Goal: Task Accomplishment & Management: Complete application form

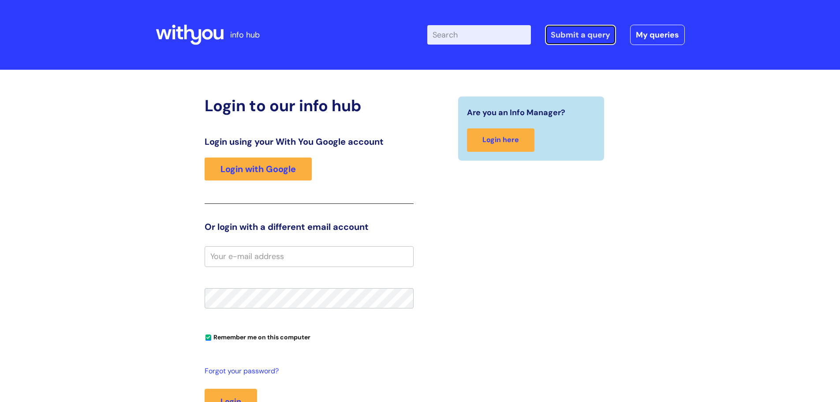
click at [575, 38] on link "Submit a query" at bounding box center [580, 35] width 71 height 20
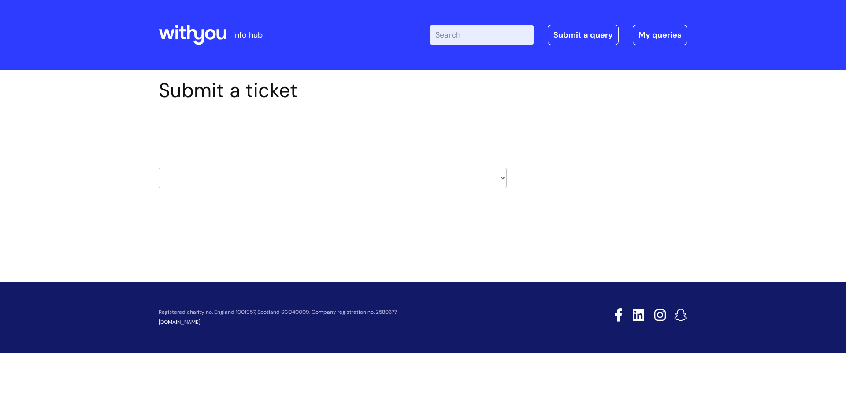
click at [252, 180] on select "HR / People IT and Support Clinical Drug Alerts Finance Accounts Data Support T…" at bounding box center [333, 177] width 348 height 20
select select "property_&_estates"
click at [159, 167] on select "HR / People IT and Support Clinical Drug Alerts Finance Accounts Data Support T…" at bounding box center [333, 177] width 348 height 20
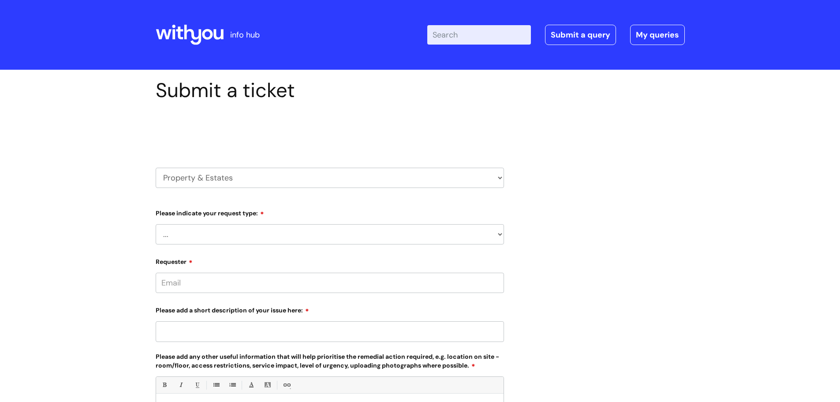
click at [249, 238] on select "... Facilities Support Lease/ Tenancy Agreements Health & Safety and Environmen…" at bounding box center [330, 234] width 348 height 20
select select "Facilities Support"
click at [156, 224] on select "... Facilities Support Lease/ Tenancy Agreements Health & Safety and Environmen…" at bounding box center [330, 234] width 348 height 20
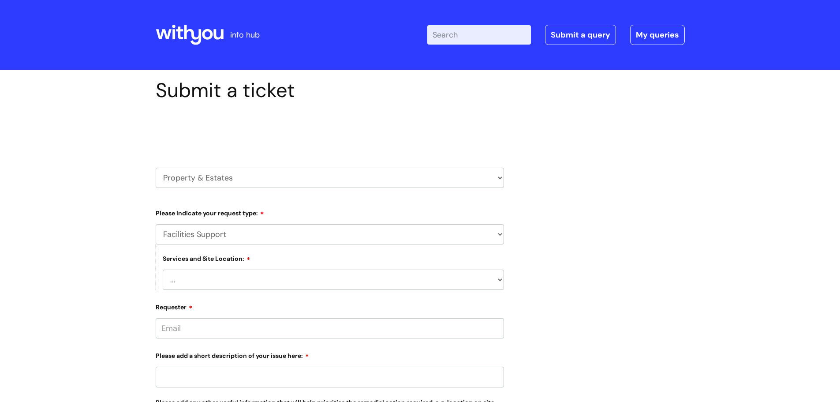
click at [249, 280] on select "... [GEOGRAPHIC_DATA] [GEOGRAPHIC_DATA] [GEOGRAPHIC_DATA] [GEOGRAPHIC_DATA] [GE…" at bounding box center [333, 279] width 341 height 20
select select "[GEOGRAPHIC_DATA]"
click at [163, 269] on select "... [GEOGRAPHIC_DATA] [GEOGRAPHIC_DATA] [GEOGRAPHIC_DATA] [GEOGRAPHIC_DATA] [GE…" at bounding box center [333, 279] width 341 height 20
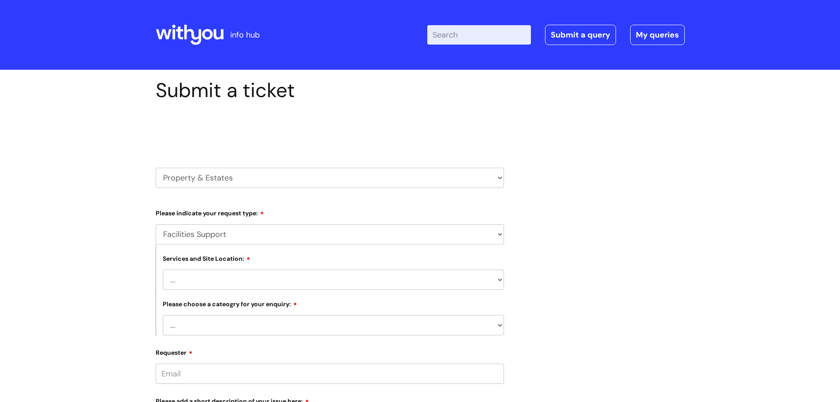
click at [36, 224] on div "Submit a ticket Select issue type HR / People IT and Support Clinical Drug Aler…" at bounding box center [420, 370] width 840 height 601
click at [297, 317] on select "... Electrical and Lighting Plumbing and Drainage Heating and Cooling Fixtures,…" at bounding box center [333, 325] width 341 height 20
select select "Electrical and Lighting"
click at [163, 315] on select "... Electrical and Lighting Plumbing and Drainage Heating and Cooling Fixtures,…" at bounding box center [333, 325] width 341 height 20
click at [67, 291] on div "Submit a ticket Select issue type HR / People IT and Support Clinical Drug Aler…" at bounding box center [420, 370] width 840 height 601
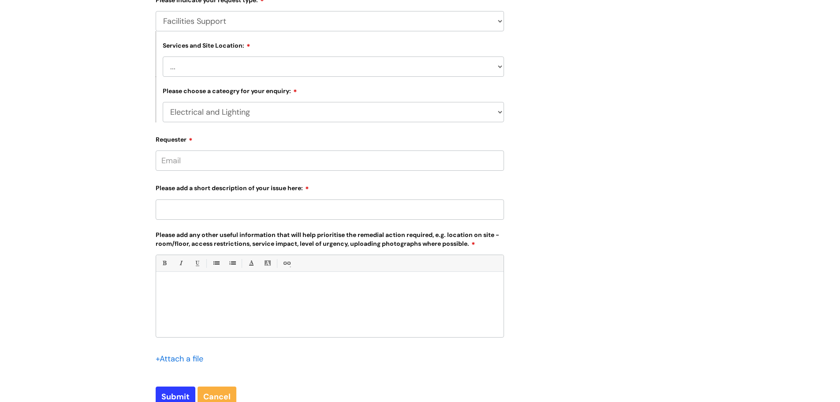
scroll to position [220, 0]
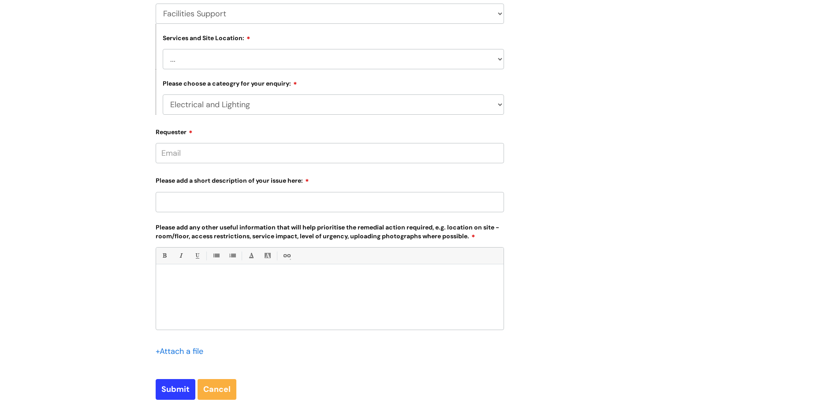
click at [213, 207] on input "Please add a short description of your issue here:" at bounding box center [330, 202] width 348 height 20
type input "Upstairs Bathroom Light"
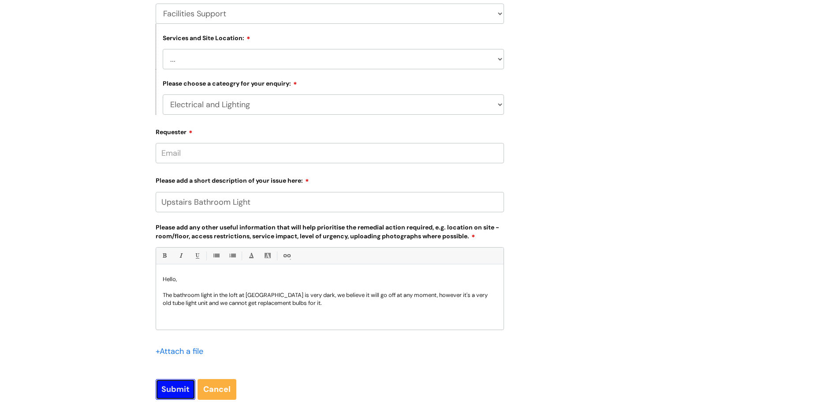
click at [183, 391] on input "Submit" at bounding box center [176, 389] width 40 height 20
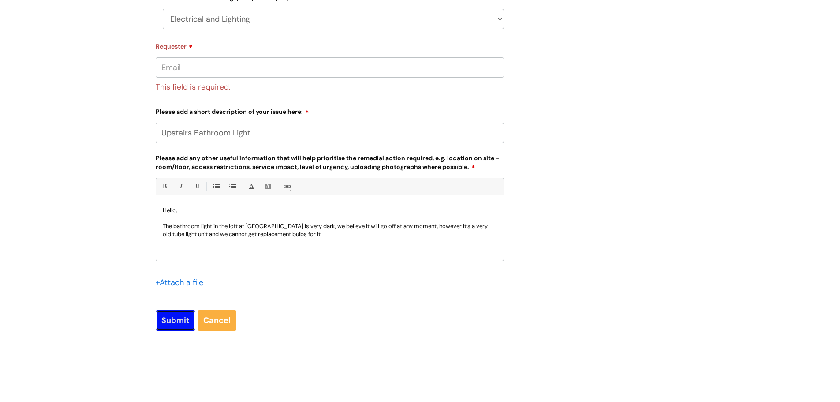
scroll to position [309, 0]
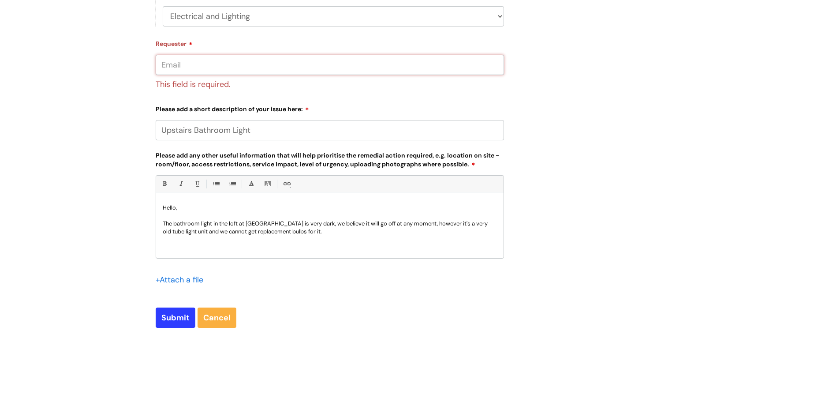
click at [219, 69] on input "Requester" at bounding box center [330, 65] width 348 height 20
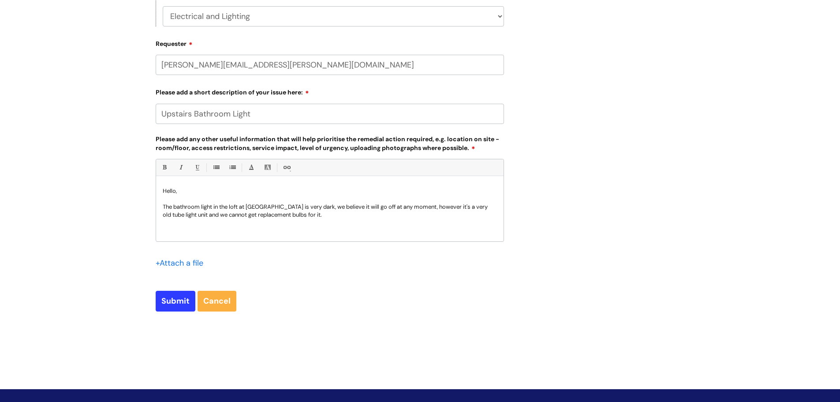
type input "leah.morris@wearewithyou.org.uk"
click at [297, 206] on p "The bathroom light in the loft at Redcar is very dark, we believe it will go of…" at bounding box center [330, 211] width 334 height 16
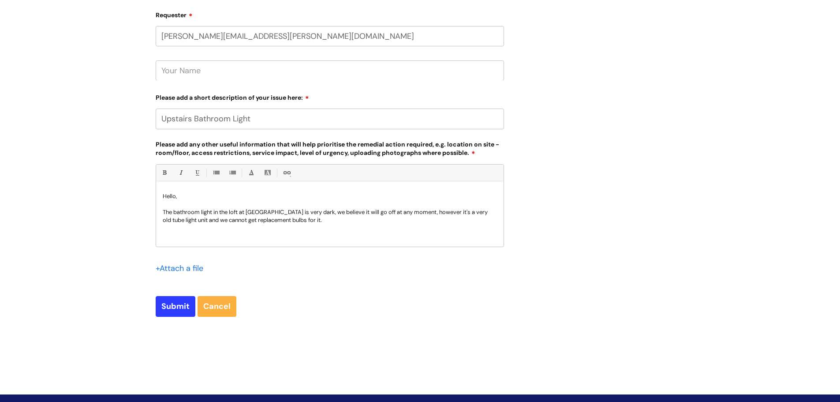
scroll to position [343, 0]
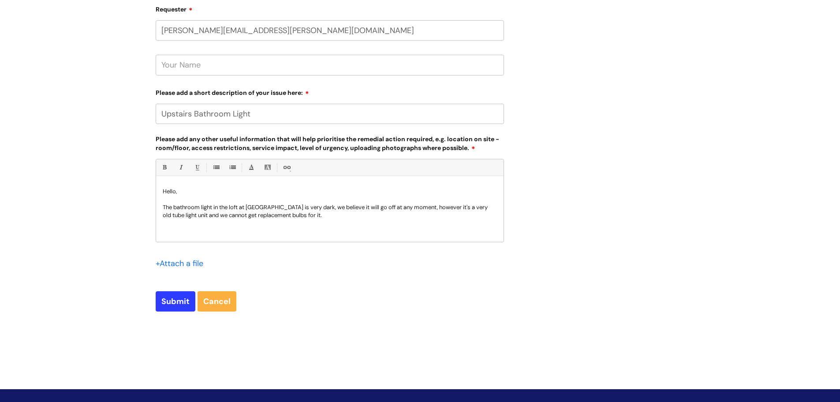
click at [305, 218] on p "The bathroom light in the loft at Redcar is very dark, we believe it will go of…" at bounding box center [330, 211] width 334 height 16
click at [184, 67] on input "text" at bounding box center [330, 65] width 348 height 20
type input "Leah Morr"
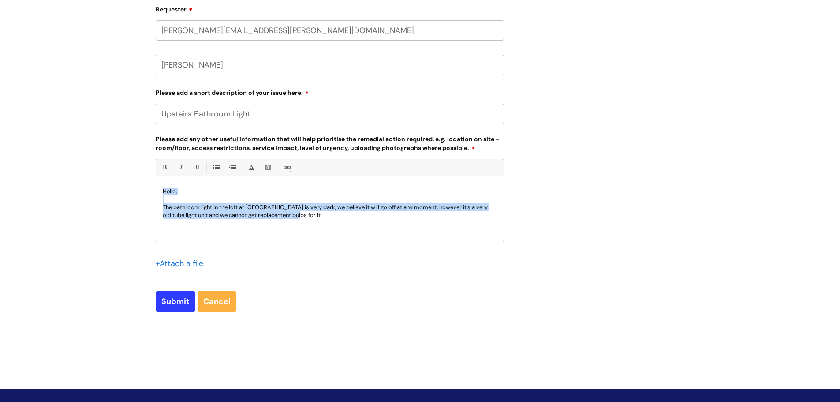
drag, startPoint x: 149, startPoint y: 190, endPoint x: 87, endPoint y: 182, distance: 62.7
click at [87, 182] on div "Submit a ticket Select issue type HR / People IT and Support Clinical Drug Aler…" at bounding box center [420, 45] width 840 height 636
copy div "Hello, The bathroom light in the loft at Redcar is very dark, we believe it wil…"
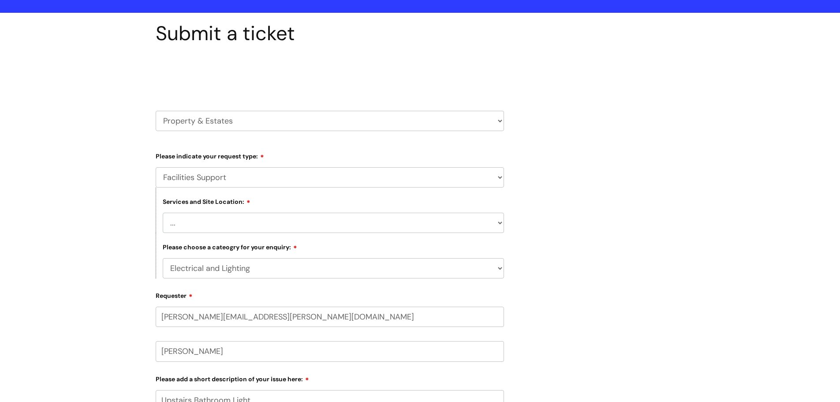
scroll to position [0, 0]
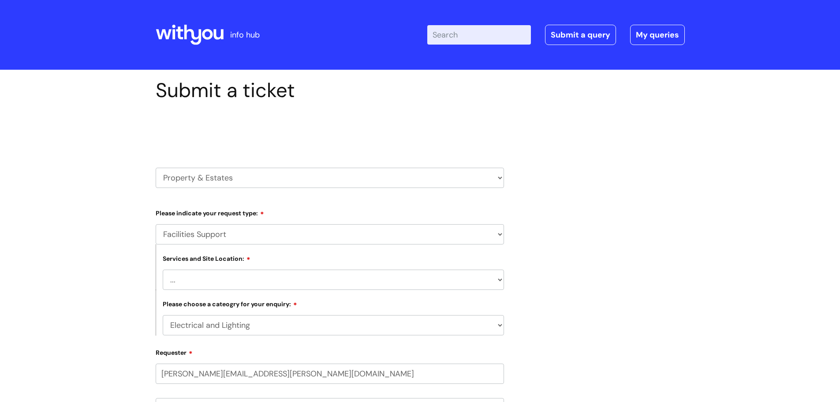
click at [220, 25] on icon at bounding box center [190, 34] width 68 height 21
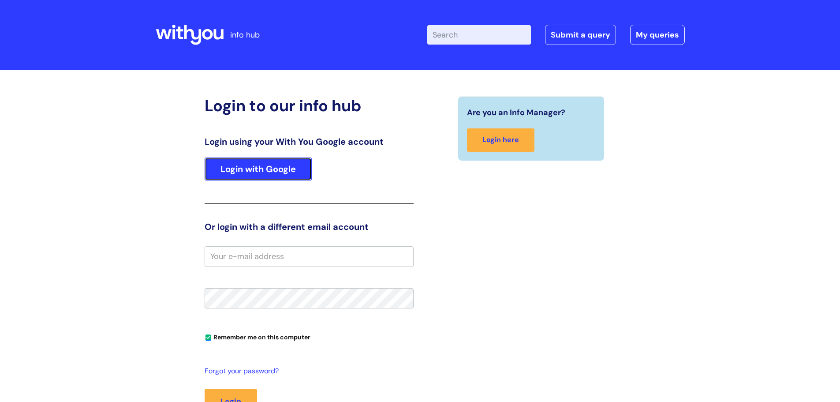
click at [239, 164] on link "Login with Google" at bounding box center [258, 168] width 107 height 23
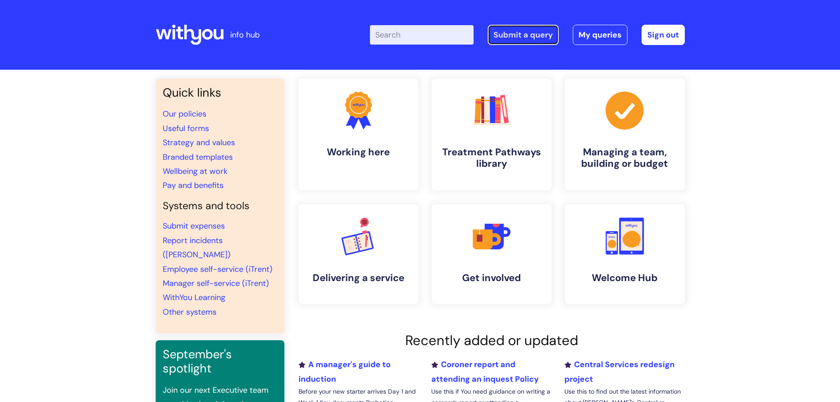
click at [531, 32] on link "Submit a query" at bounding box center [522, 35] width 71 height 20
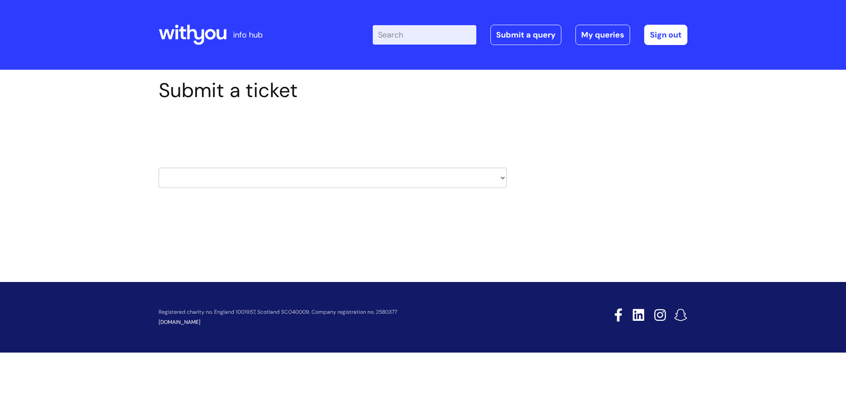
click at [250, 185] on select "HR / People IT and Support Clinical Drug Alerts Finance Accounts Data Support T…" at bounding box center [333, 177] width 348 height 20
select select "property_&_estates"
click at [159, 167] on select "HR / People IT and Support Clinical Drug Alerts Finance Accounts Data Support T…" at bounding box center [333, 177] width 348 height 20
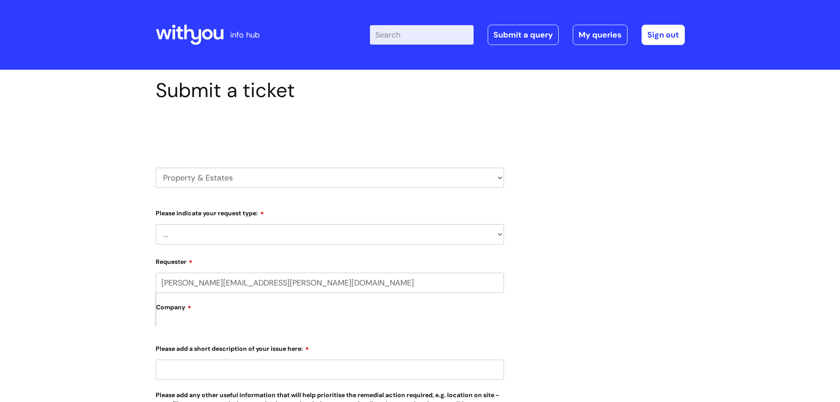
drag, startPoint x: 0, startPoint y: 0, endPoint x: 241, endPoint y: 227, distance: 331.4
click at [241, 227] on select "... Facilities Support Lease/ Tenancy Agreements Health & Safety and Environmen…" at bounding box center [330, 234] width 348 height 20
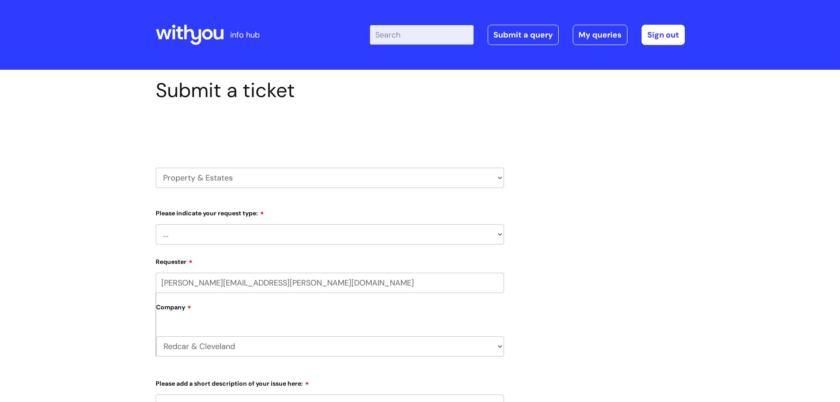
select select "Facilities Support"
click at [156, 224] on select "... Facilities Support Lease/ Tenancy Agreements Health & Safety and Environmen…" at bounding box center [330, 234] width 348 height 20
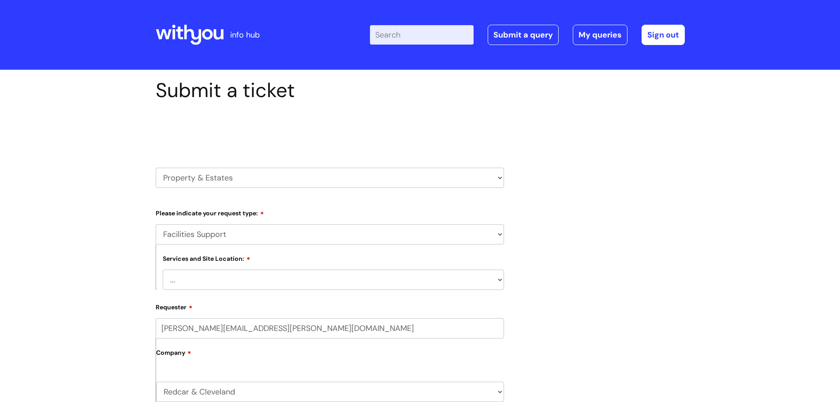
click at [86, 227] on div "Submit a ticket Select issue type HR / People IT and Support Clinical Drug Aler…" at bounding box center [420, 384] width 840 height 629
click at [245, 274] on select "... [GEOGRAPHIC_DATA] [GEOGRAPHIC_DATA] [GEOGRAPHIC_DATA] [GEOGRAPHIC_DATA] [GE…" at bounding box center [333, 279] width 341 height 20
click at [163, 269] on select "... [GEOGRAPHIC_DATA] [GEOGRAPHIC_DATA] [GEOGRAPHIC_DATA] [GEOGRAPHIC_DATA] [GE…" at bounding box center [333, 279] width 341 height 20
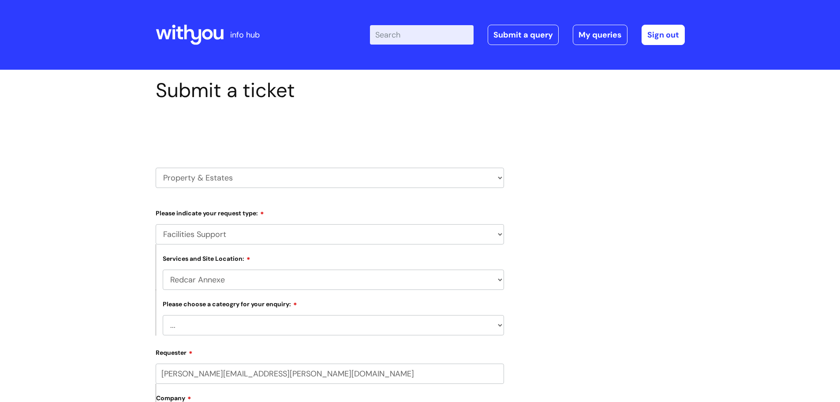
click at [241, 281] on select "... [GEOGRAPHIC_DATA] [GEOGRAPHIC_DATA] [GEOGRAPHIC_DATA] [GEOGRAPHIC_DATA] [GE…" at bounding box center [333, 279] width 341 height 20
select select "[GEOGRAPHIC_DATA]"
click at [163, 269] on select "... [GEOGRAPHIC_DATA] [GEOGRAPHIC_DATA] [GEOGRAPHIC_DATA] [GEOGRAPHIC_DATA] [GE…" at bounding box center [333, 279] width 341 height 20
click at [241, 324] on select "... Electrical and Lighting Plumbing and Drainage Heating and Cooling Fixtures,…" at bounding box center [333, 325] width 341 height 20
select select "Electrical and Lighting"
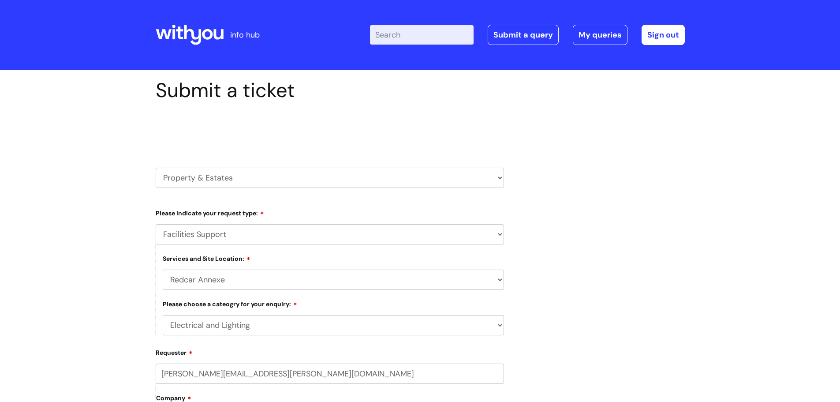
click at [163, 315] on select "... Electrical and Lighting Plumbing and Drainage Heating and Cooling Fixtures,…" at bounding box center [333, 325] width 341 height 20
click at [87, 290] on div "Submit a ticket Select issue type HR / People IT and Support Clinical Drug Aler…" at bounding box center [420, 407] width 840 height 674
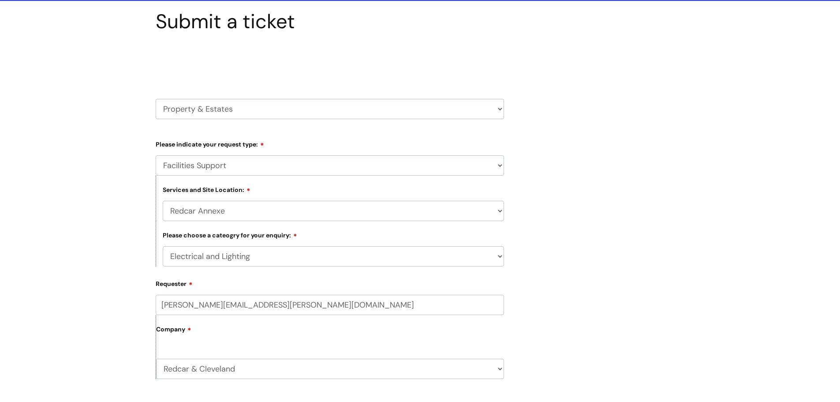
scroll to position [220, 0]
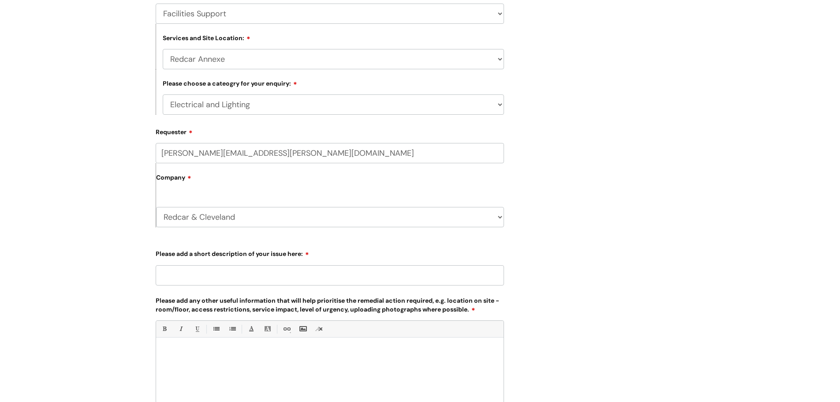
click at [229, 270] on input "Please add a short description of your issue here:" at bounding box center [330, 275] width 348 height 20
type input "Loft bathroom Lighting"
paste div
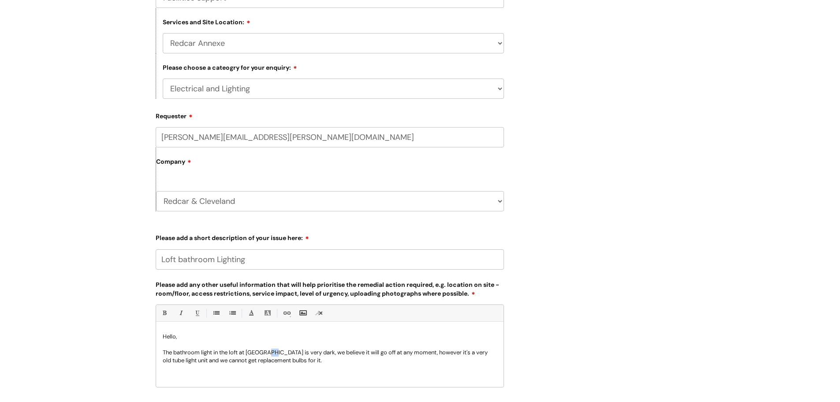
drag, startPoint x: 272, startPoint y: 351, endPoint x: 268, endPoint y: 351, distance: 4.8
click at [268, 351] on p "The bathroom light in the loft at Redcar is very dark, we believe it will go of…" at bounding box center [330, 356] width 334 height 16
click at [352, 348] on p at bounding box center [330, 344] width 334 height 8
click at [353, 353] on p "The bathroom light in the loft at Redcar has proceeded to get very dark, we bel…" at bounding box center [330, 356] width 334 height 16
click at [369, 360] on p "The bathroom light in the loft at Redcar has proceeded to get very dark over th…" at bounding box center [330, 356] width 334 height 16
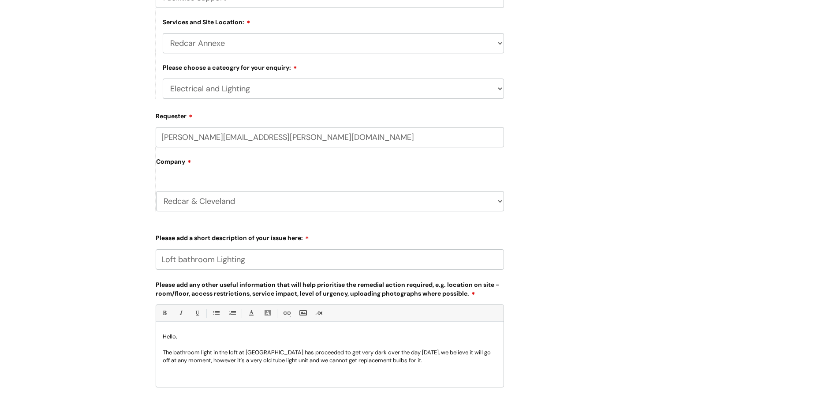
click at [236, 361] on p "The bathroom light in the loft at Redcar has proceeded to get very dark over th…" at bounding box center [330, 356] width 334 height 16
click at [413, 361] on p "The bathroom light in the loft at Redcar has proceeded to get very dark over th…" at bounding box center [330, 356] width 334 height 16
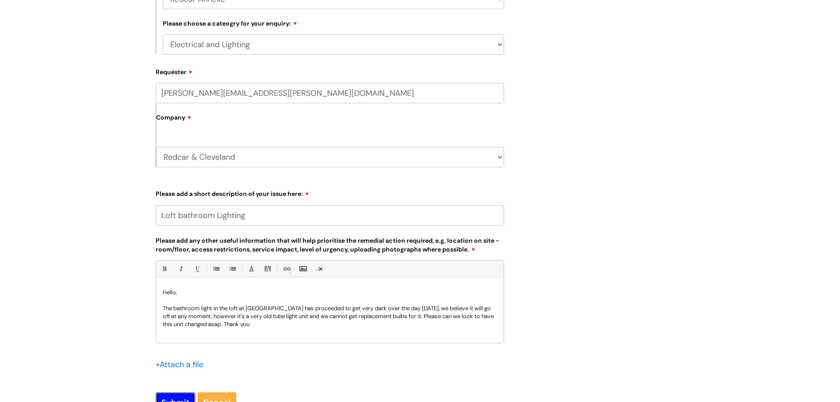
click at [188, 393] on input "Submit" at bounding box center [176, 402] width 40 height 20
type input "Please Wait..."
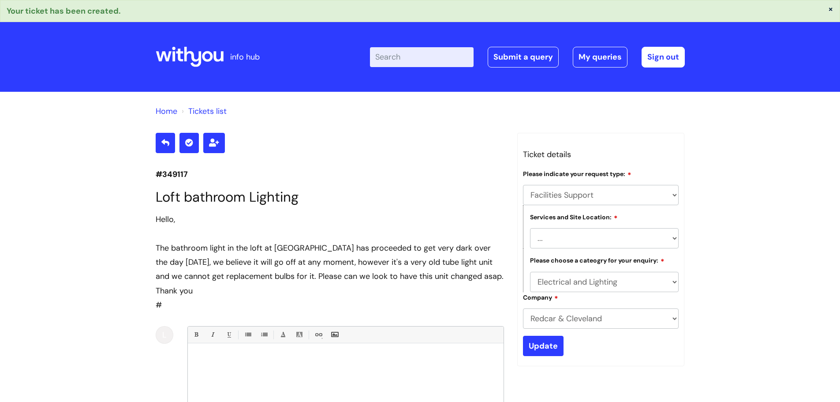
select select "Facilities Support"
select select "[GEOGRAPHIC_DATA]"
select select "Electrical and Lighting"
